Goal: Check status

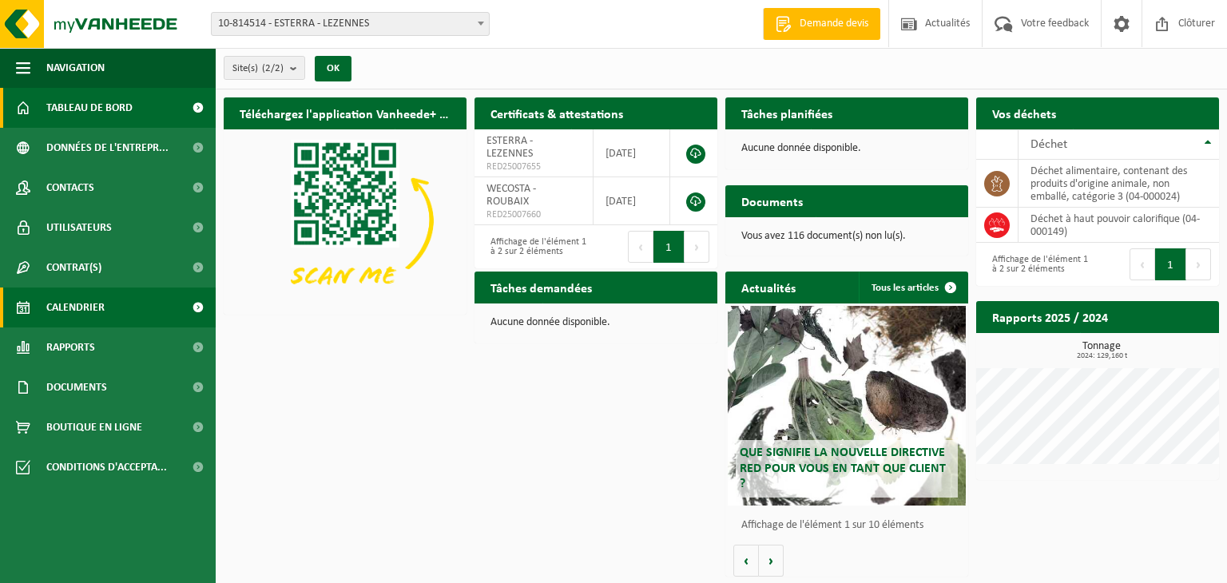
click at [87, 317] on span "Calendrier" at bounding box center [75, 308] width 58 height 40
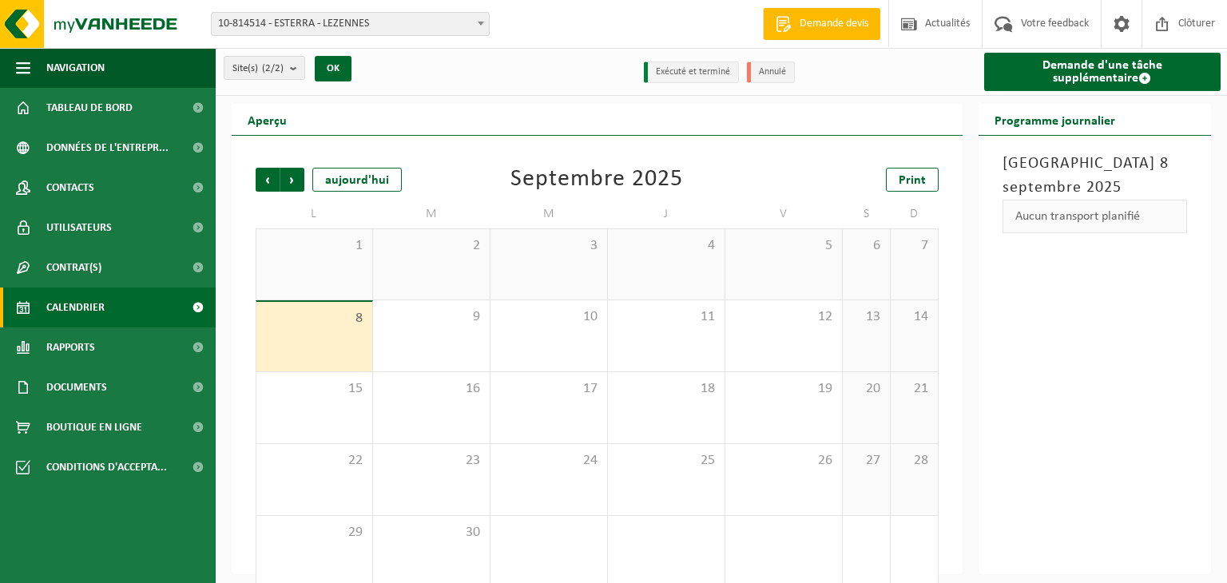
click at [343, 26] on span "10-814514 - ESTERRA - LEZENNES" at bounding box center [350, 24] width 277 height 22
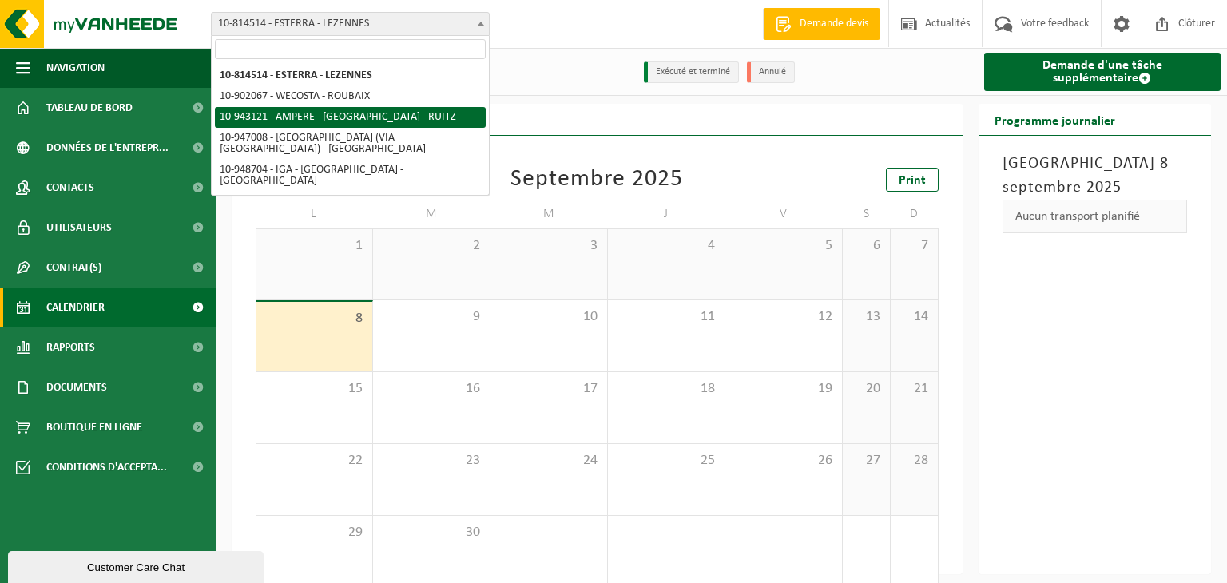
select select "140137"
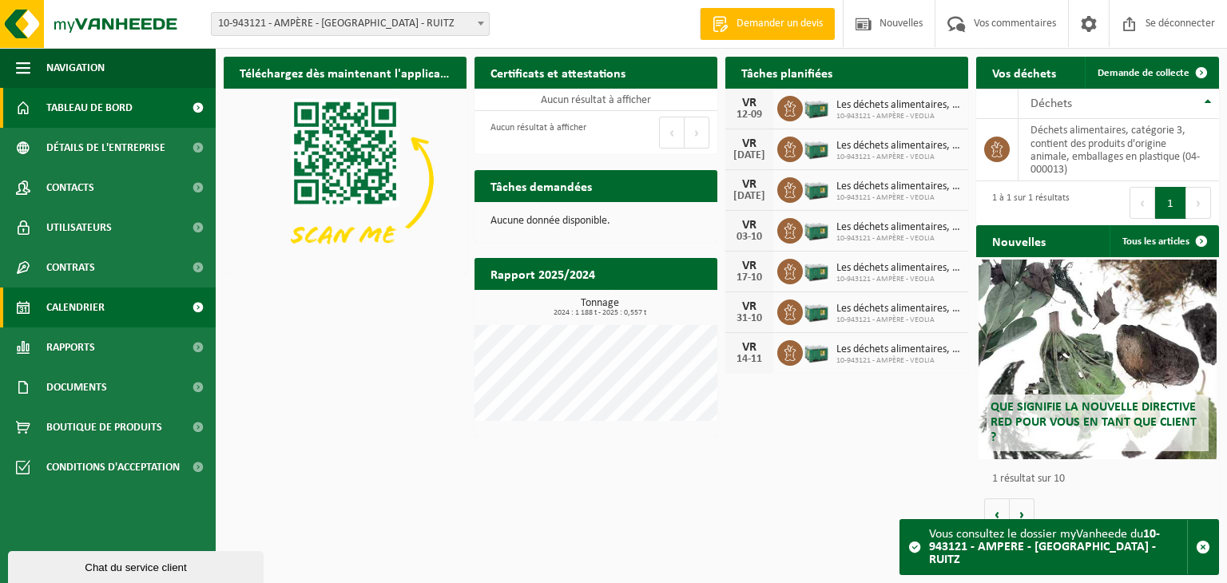
click at [86, 312] on font "Calendrier" at bounding box center [75, 308] width 58 height 12
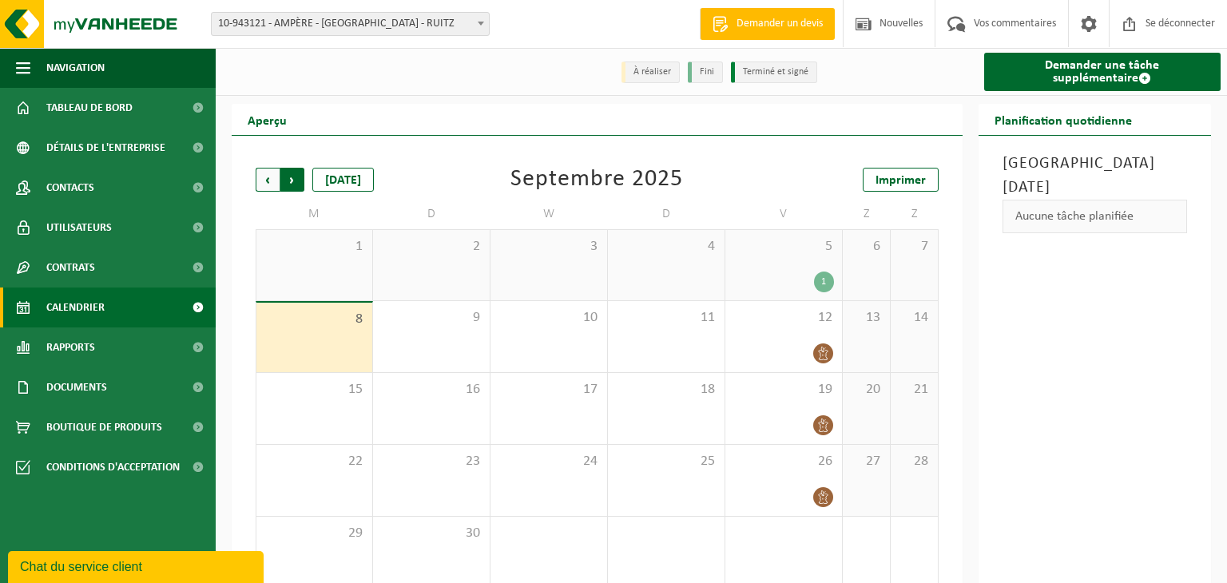
click at [264, 168] on span "Précédent" at bounding box center [268, 180] width 24 height 24
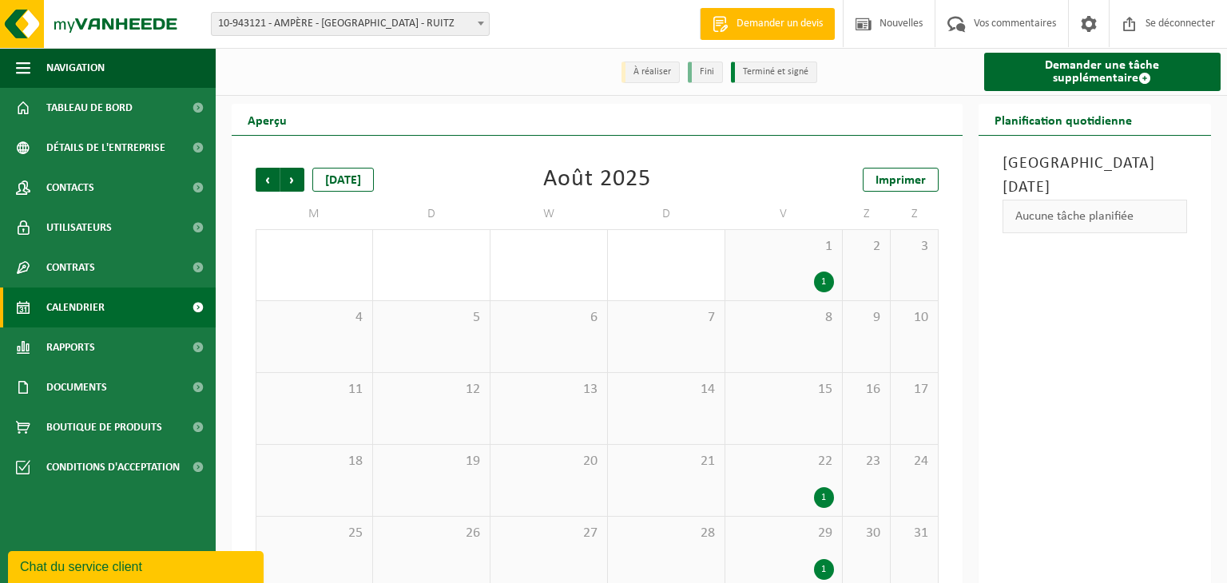
click at [818, 487] on div "1" at bounding box center [824, 497] width 20 height 21
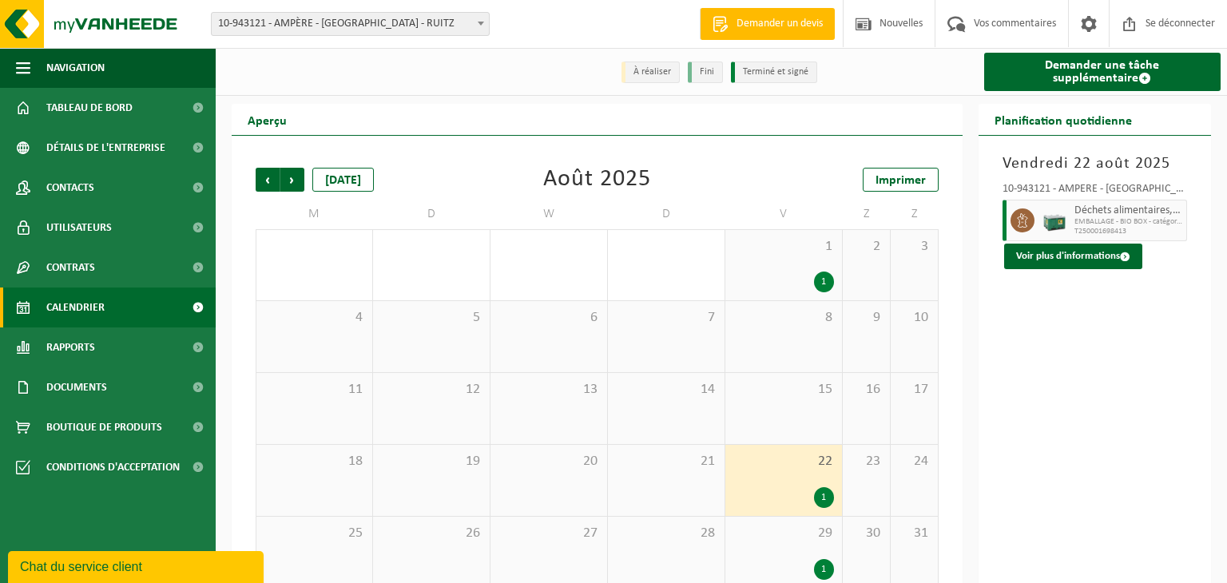
click at [819, 490] on div "1" at bounding box center [824, 497] width 20 height 21
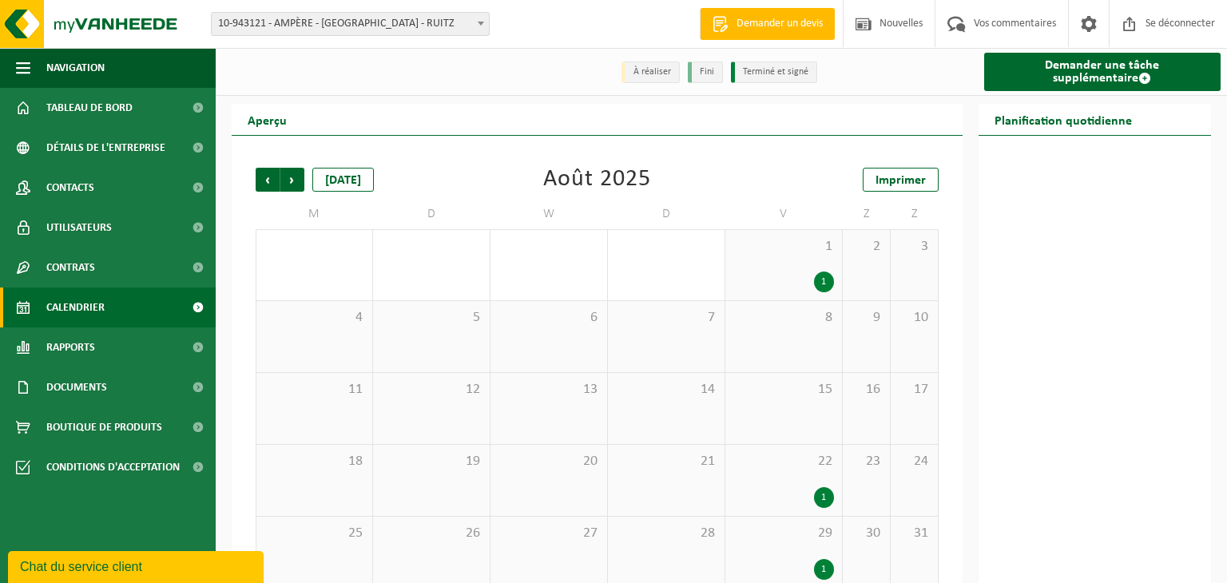
click at [820, 490] on div "1" at bounding box center [824, 497] width 20 height 21
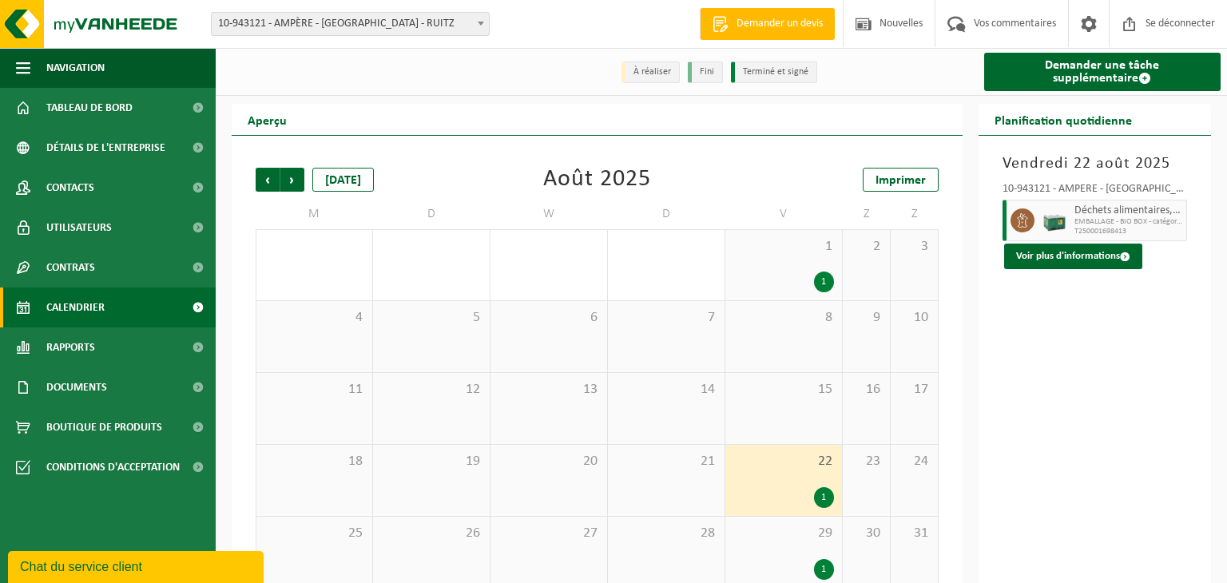
click at [822, 493] on font "1" at bounding box center [823, 498] width 5 height 10
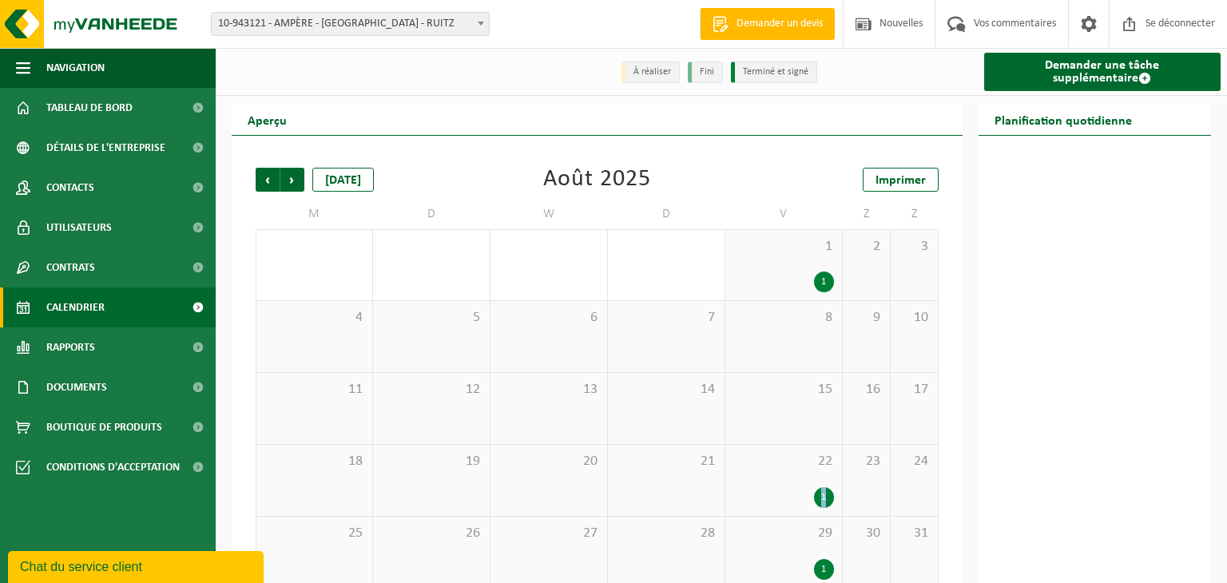
click at [822, 493] on font "1" at bounding box center [823, 498] width 5 height 10
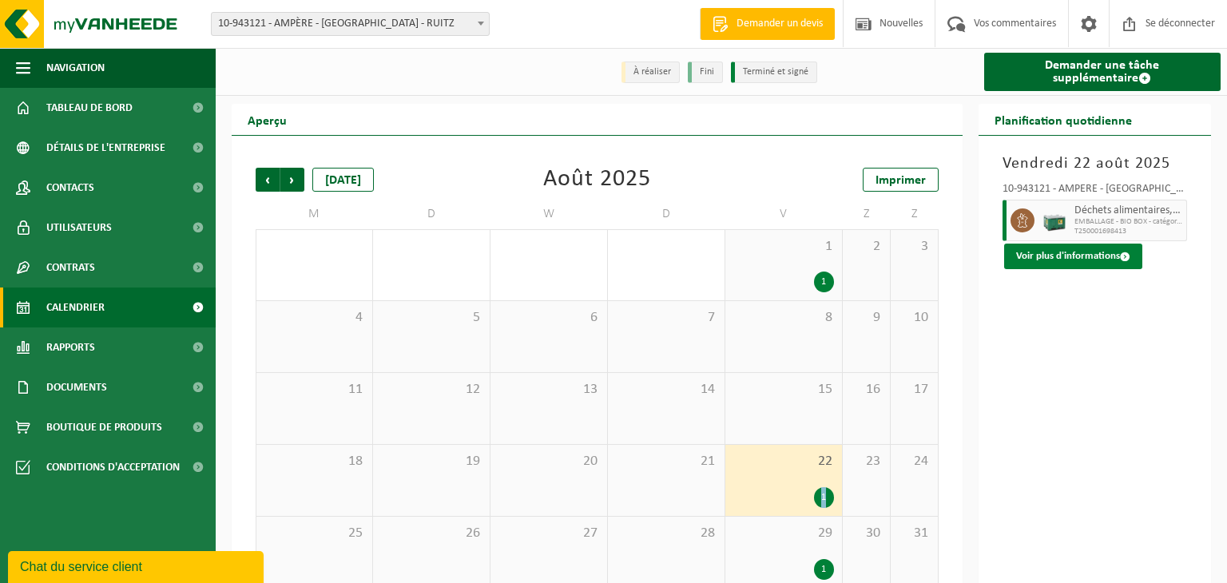
click at [1076, 251] on font "Voir plus d'informations" at bounding box center [1068, 256] width 104 height 10
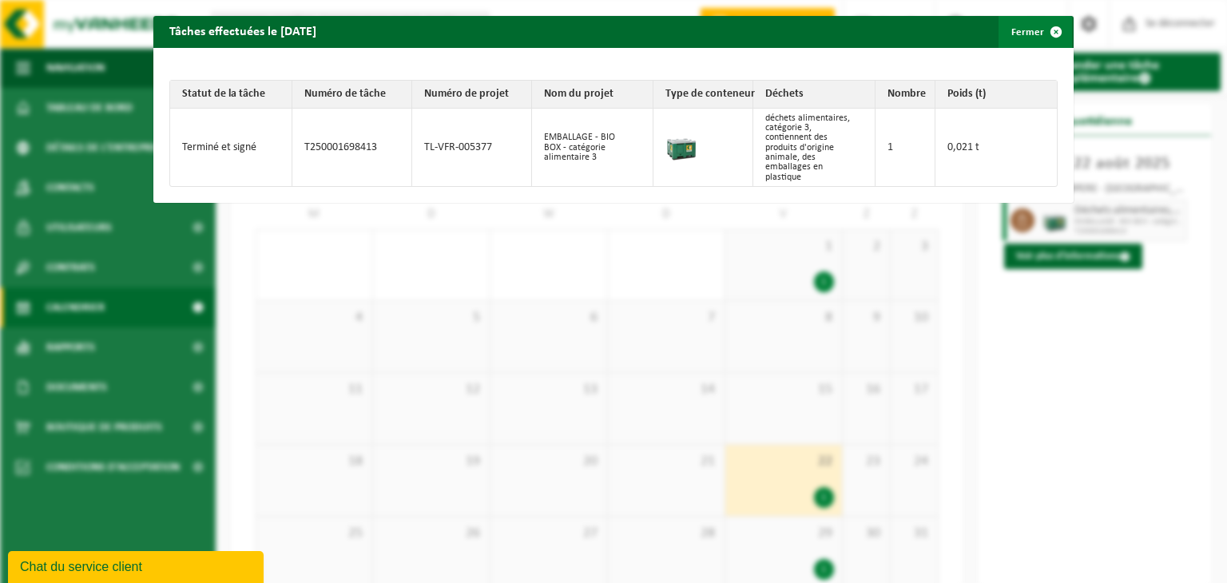
click at [1054, 35] on span "button" at bounding box center [1056, 32] width 32 height 32
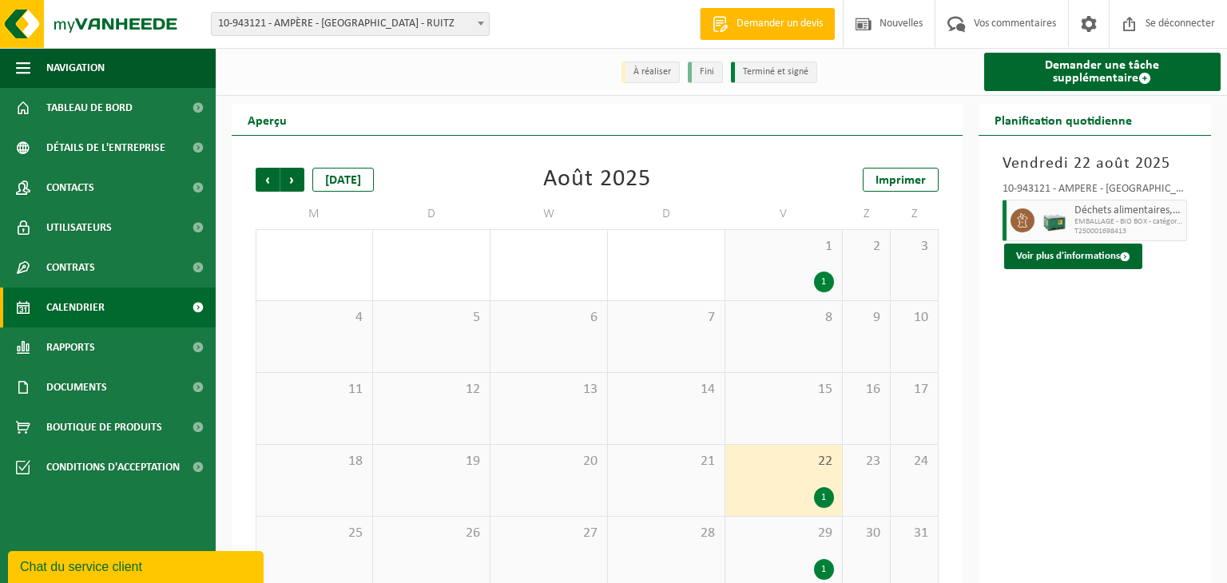
click at [808, 472] on div "22 1" at bounding box center [783, 480] width 117 height 71
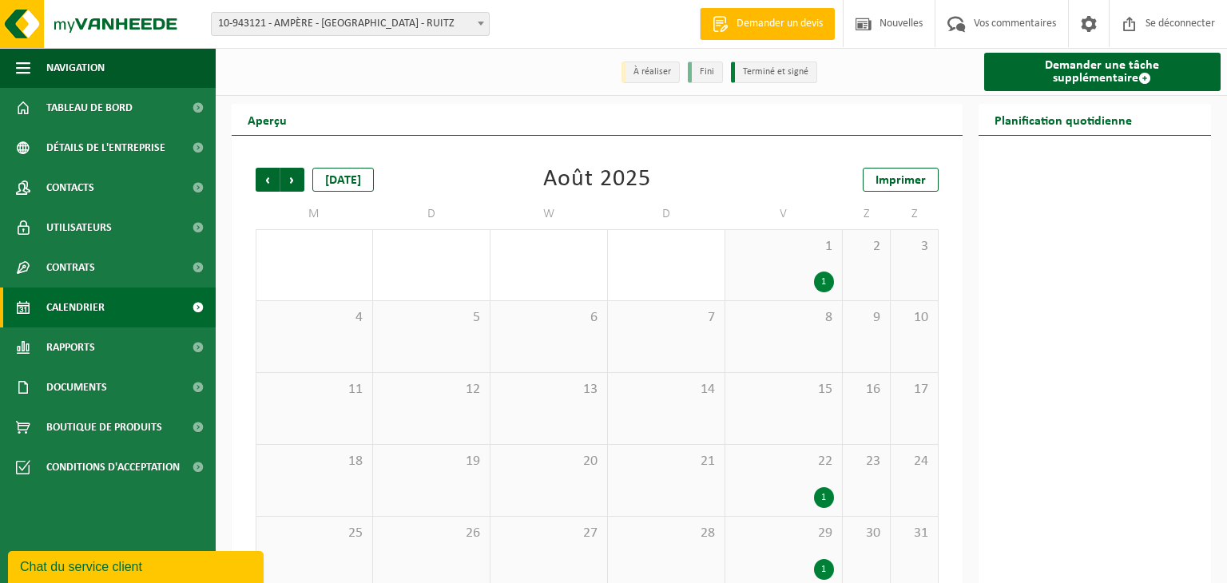
click at [808, 472] on div "22 1" at bounding box center [783, 480] width 117 height 71
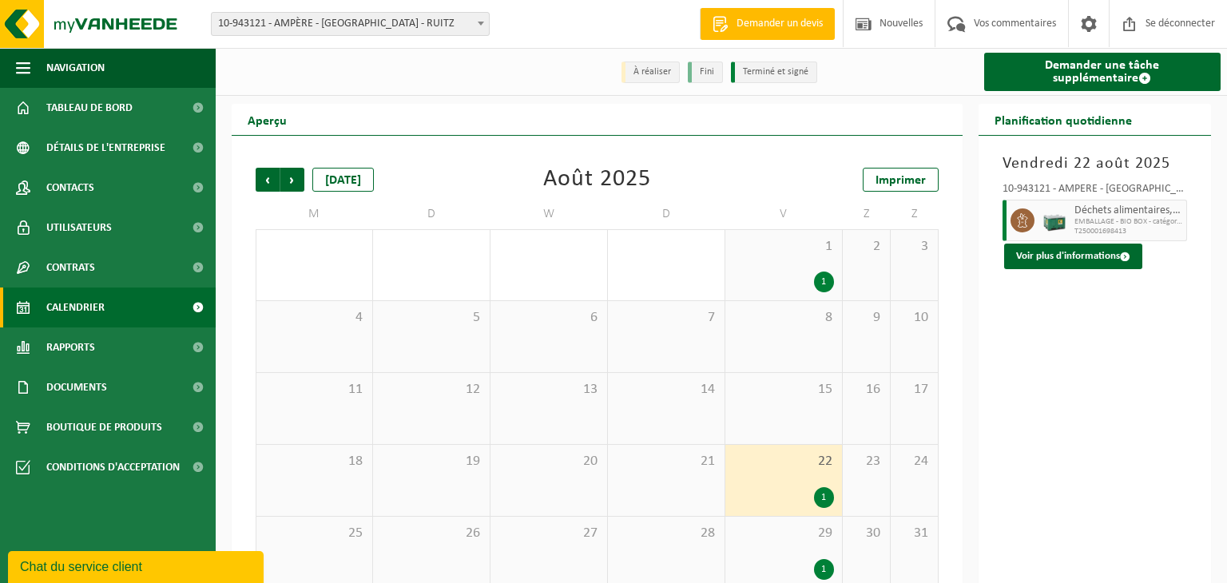
click at [784, 487] on div "1" at bounding box center [783, 497] width 101 height 21
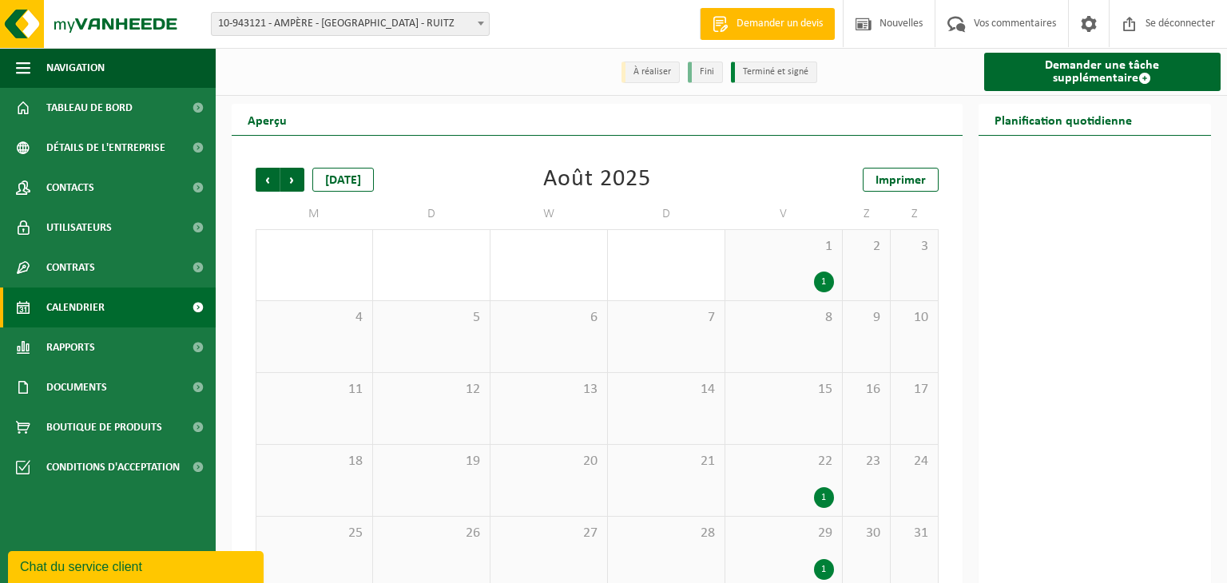
click at [785, 487] on div "1" at bounding box center [783, 497] width 101 height 21
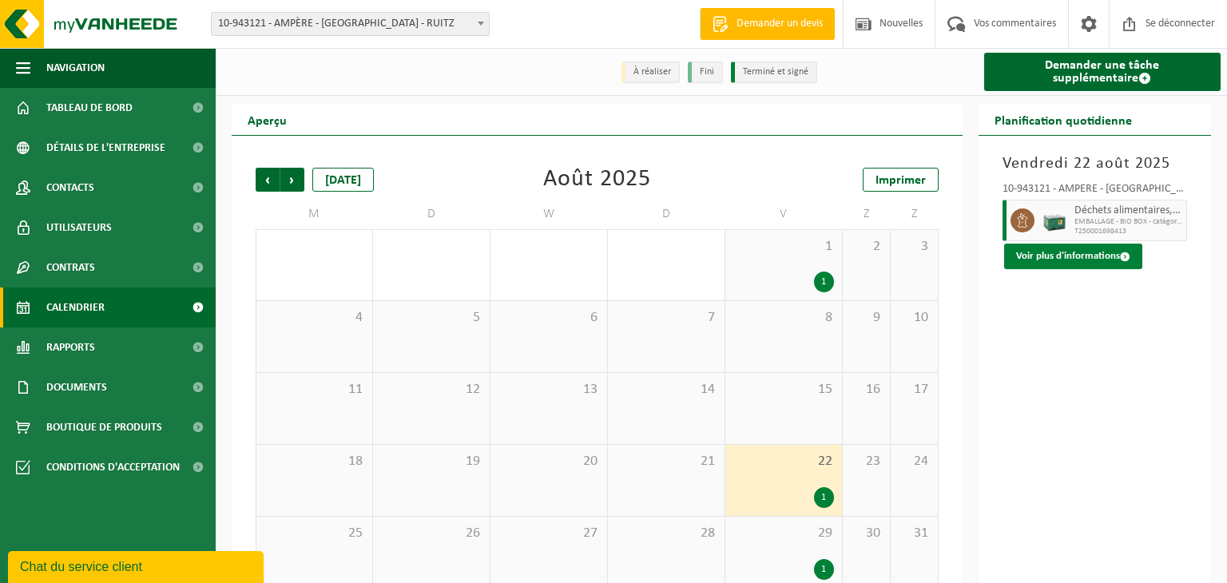
click at [1052, 251] on font "Voir plus d'informations" at bounding box center [1068, 256] width 104 height 10
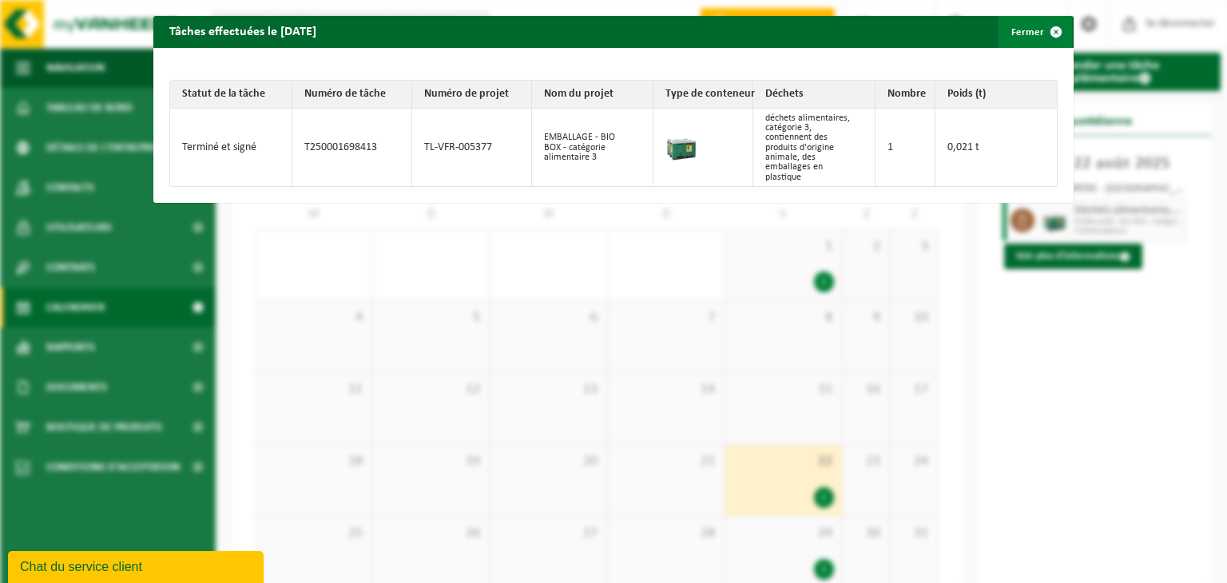
click at [1019, 32] on font "Fermer" at bounding box center [1027, 32] width 33 height 10
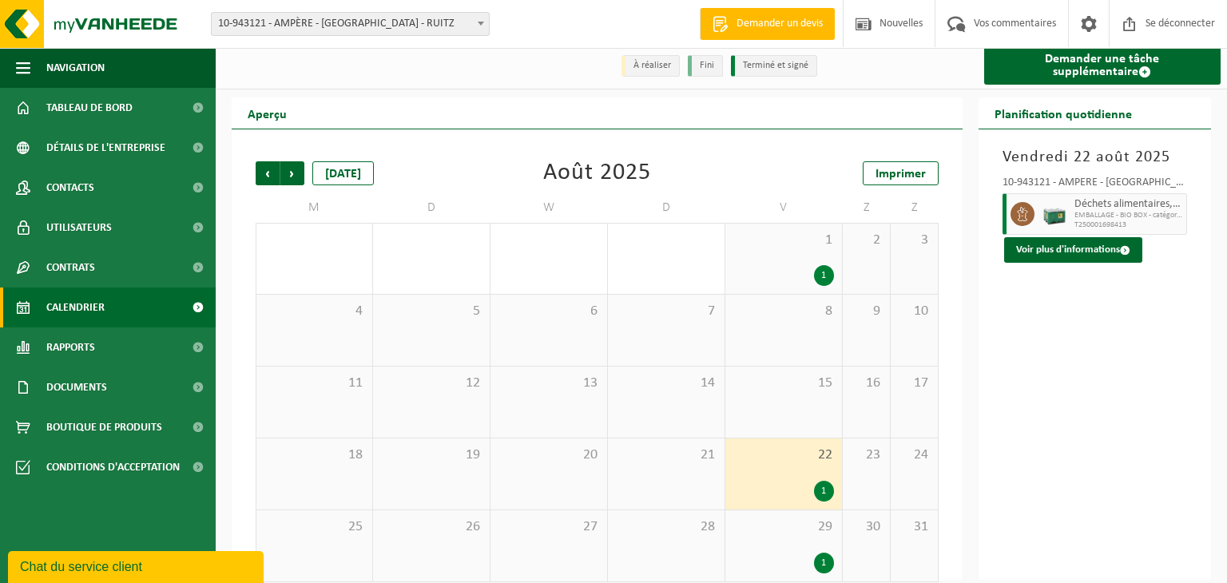
scroll to position [9, 0]
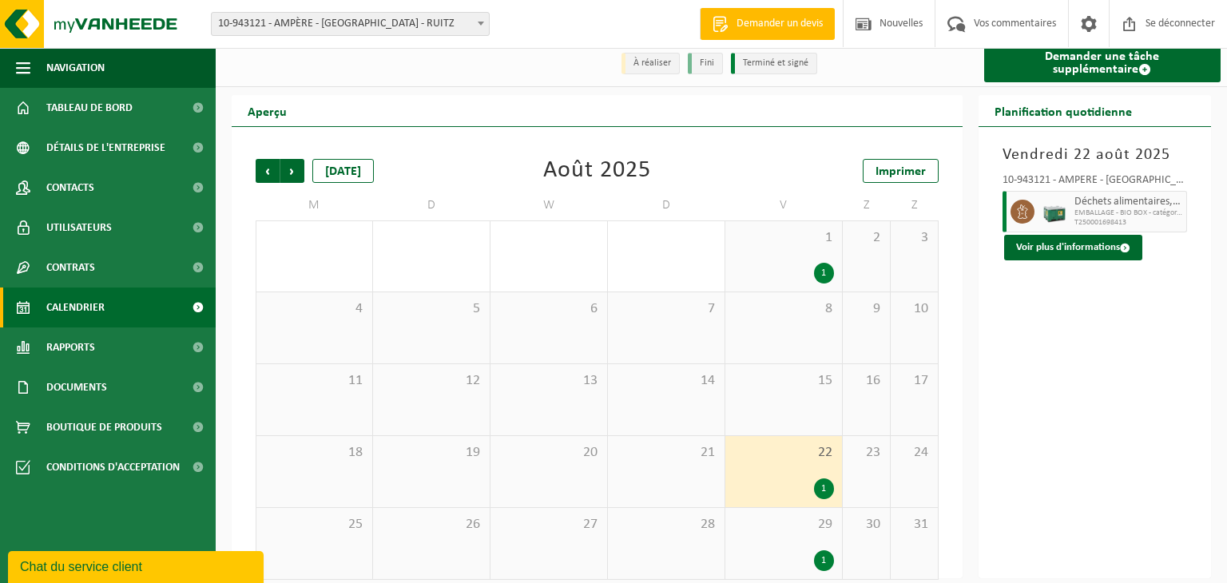
click at [809, 550] on div "1" at bounding box center [783, 560] width 101 height 21
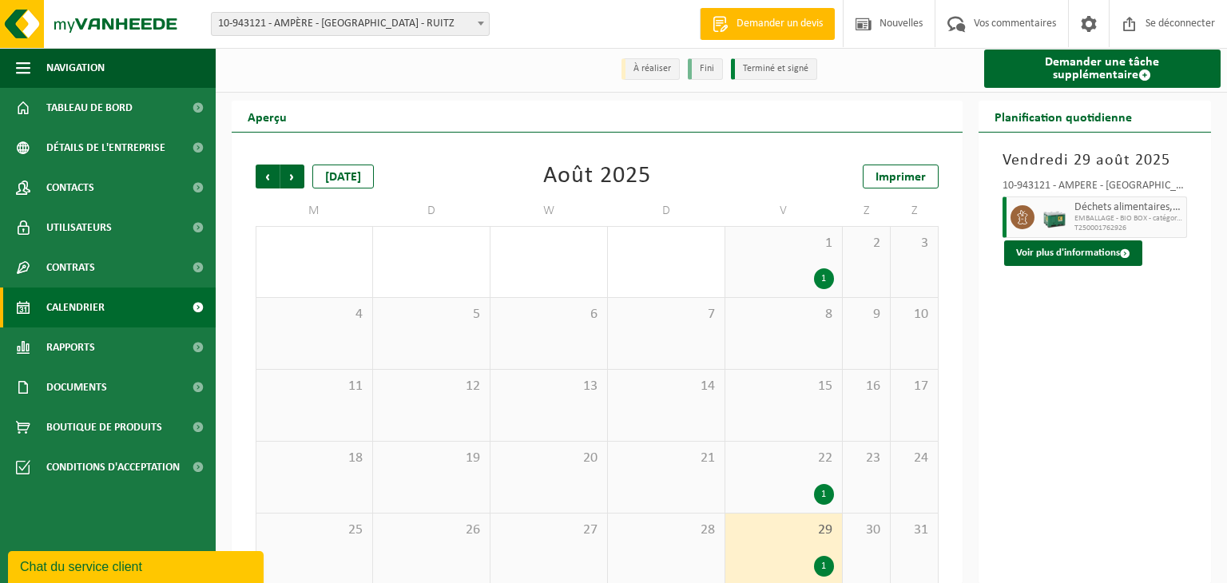
scroll to position [0, 0]
